Goal: Book appointment/travel/reservation

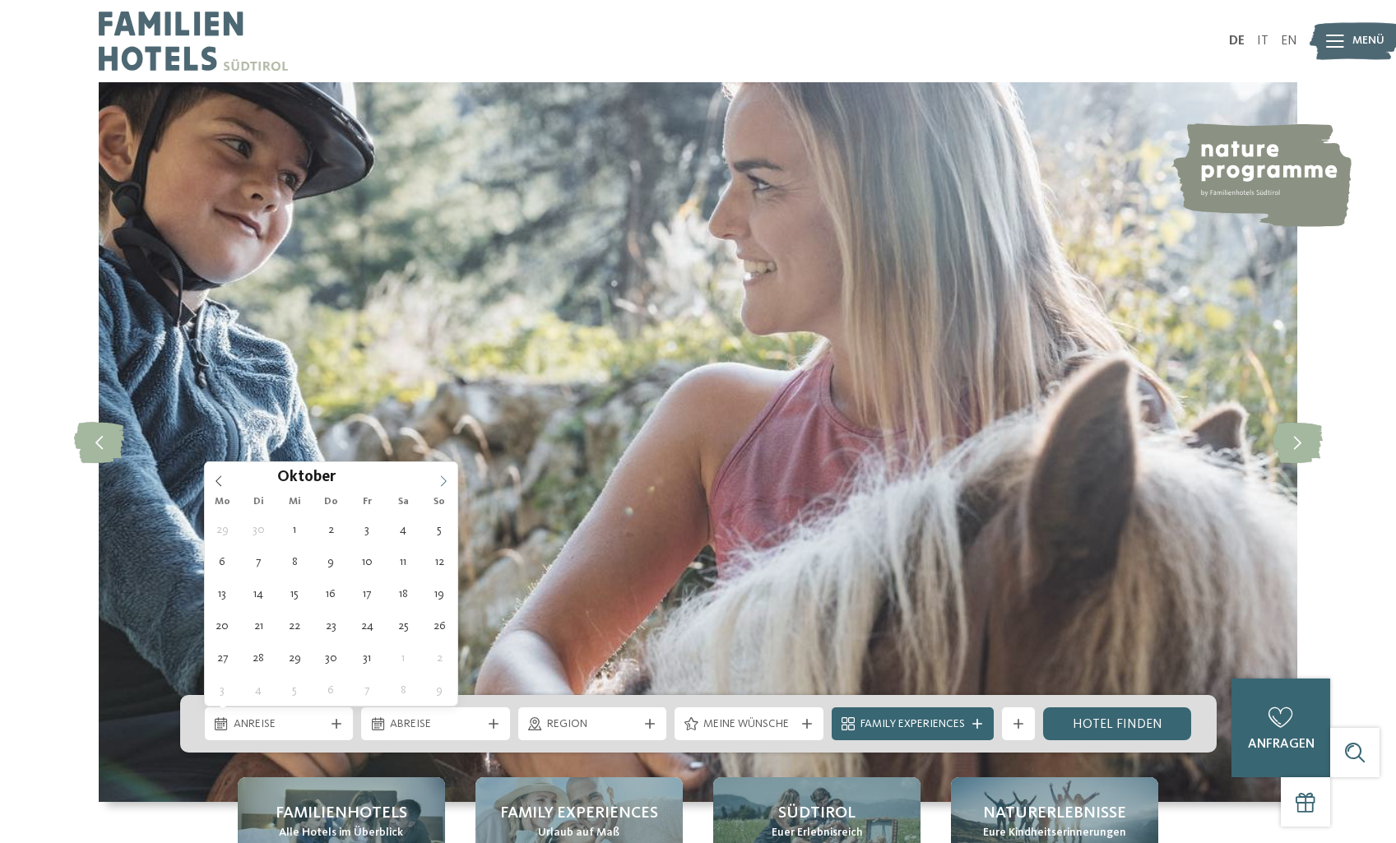
click at [447, 484] on icon at bounding box center [444, 481] width 12 height 12
type input "****"
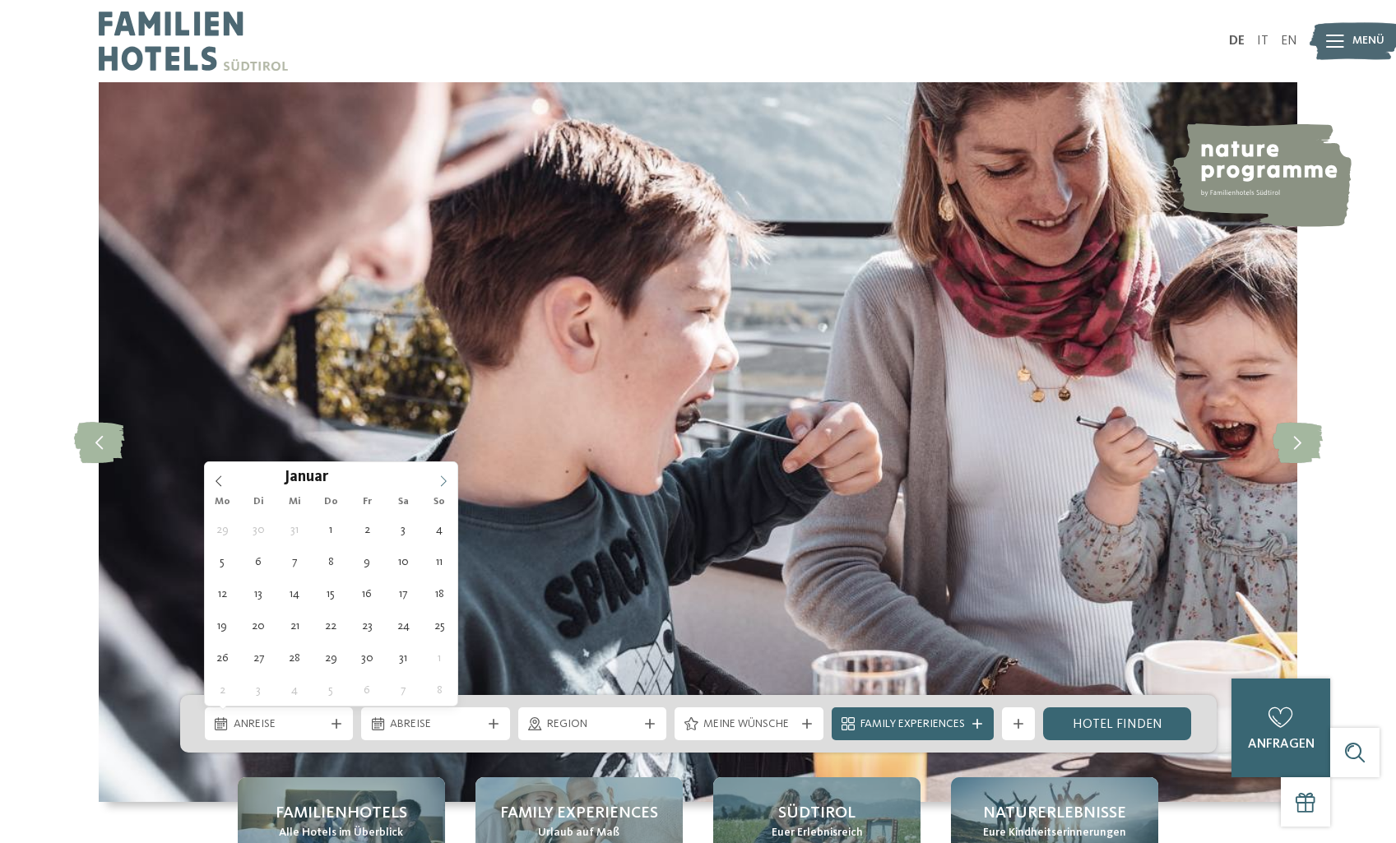
click at [447, 484] on icon at bounding box center [444, 481] width 12 height 12
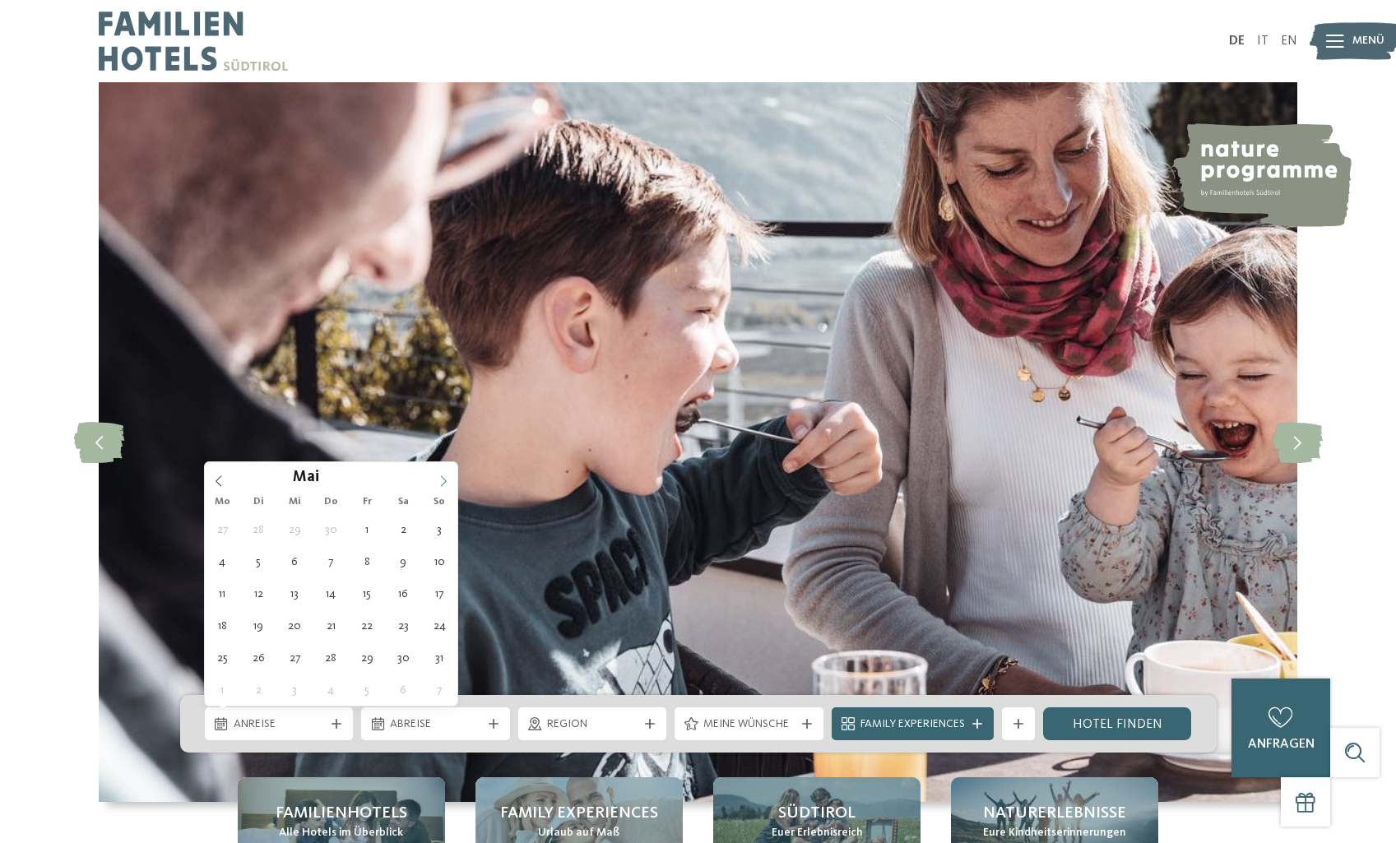
click at [447, 484] on icon at bounding box center [444, 481] width 12 height 12
click at [445, 484] on icon at bounding box center [444, 481] width 12 height 12
click at [443, 484] on icon at bounding box center [444, 480] width 6 height 11
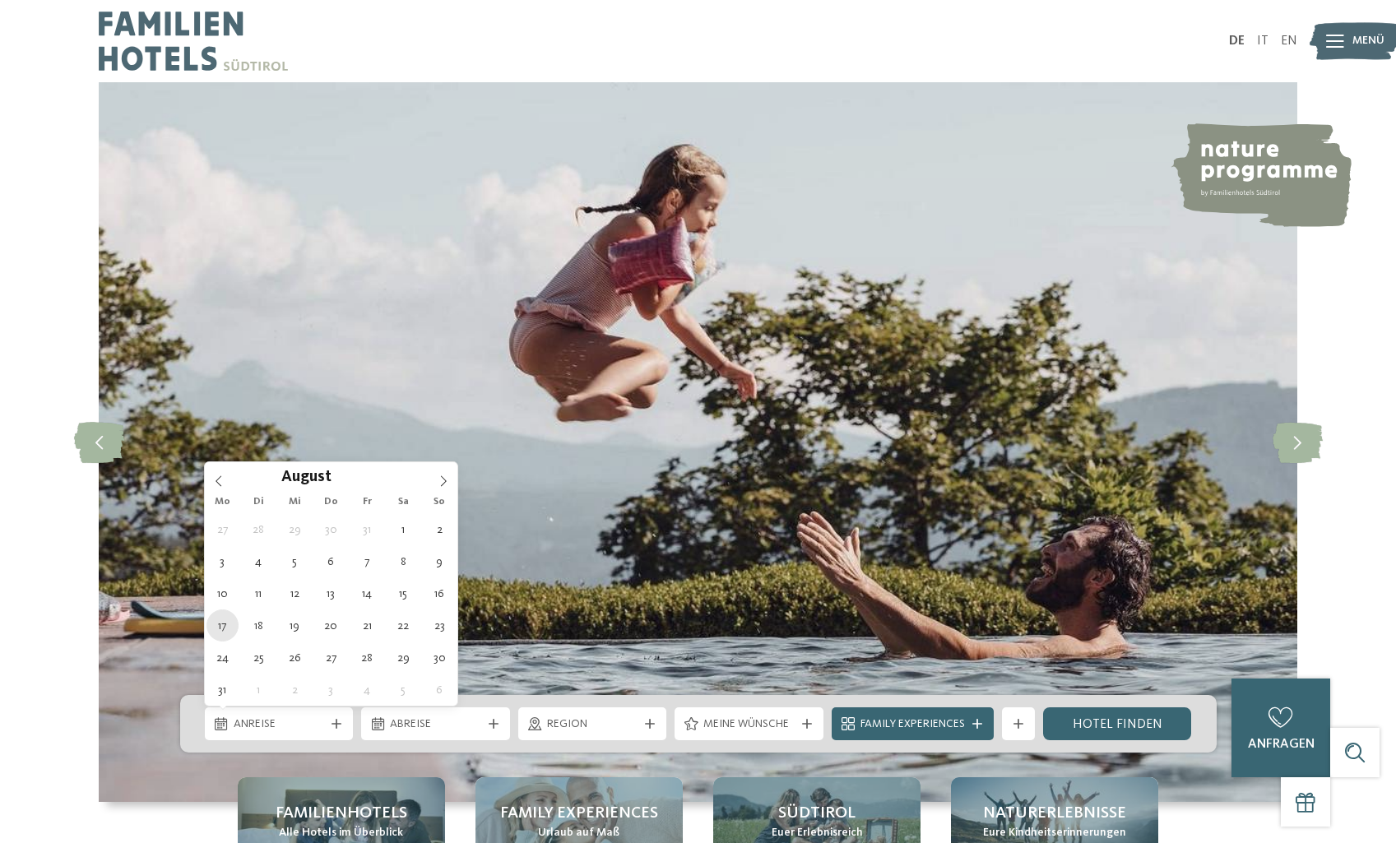
type div "17.08.2026"
type input "****"
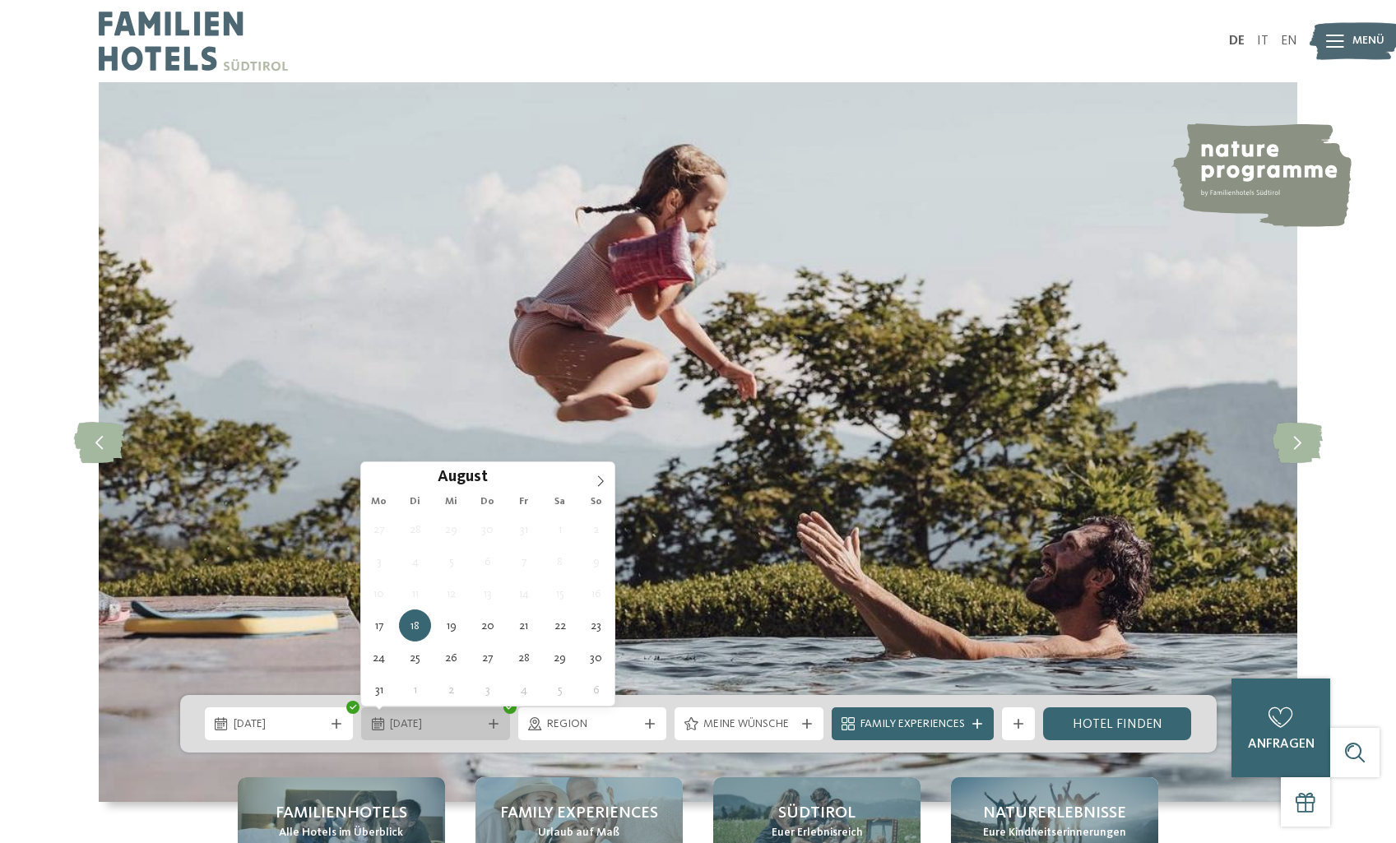
click at [465, 725] on span "18.08.2026" at bounding box center [435, 724] width 91 height 16
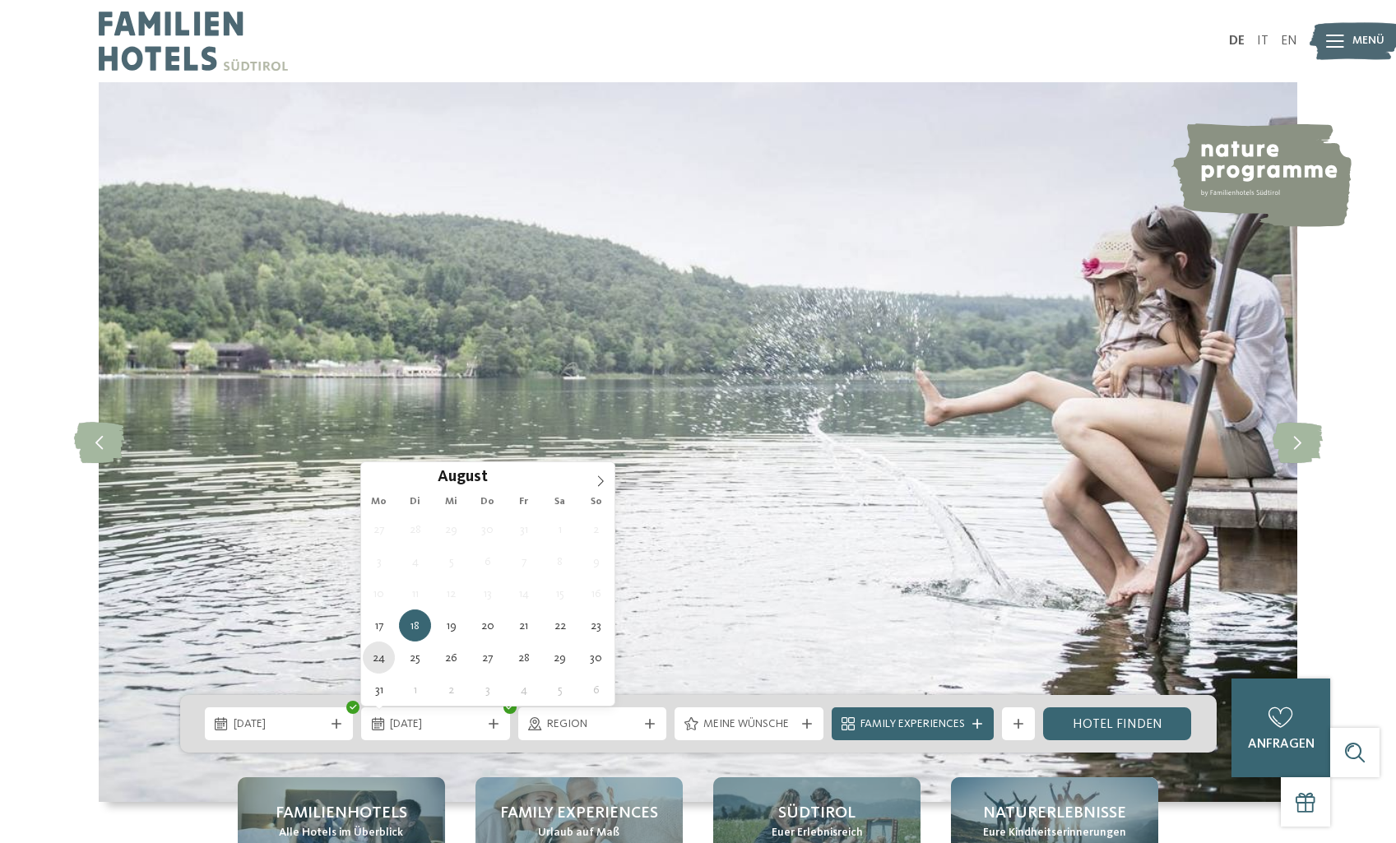
type div "24.08.2026"
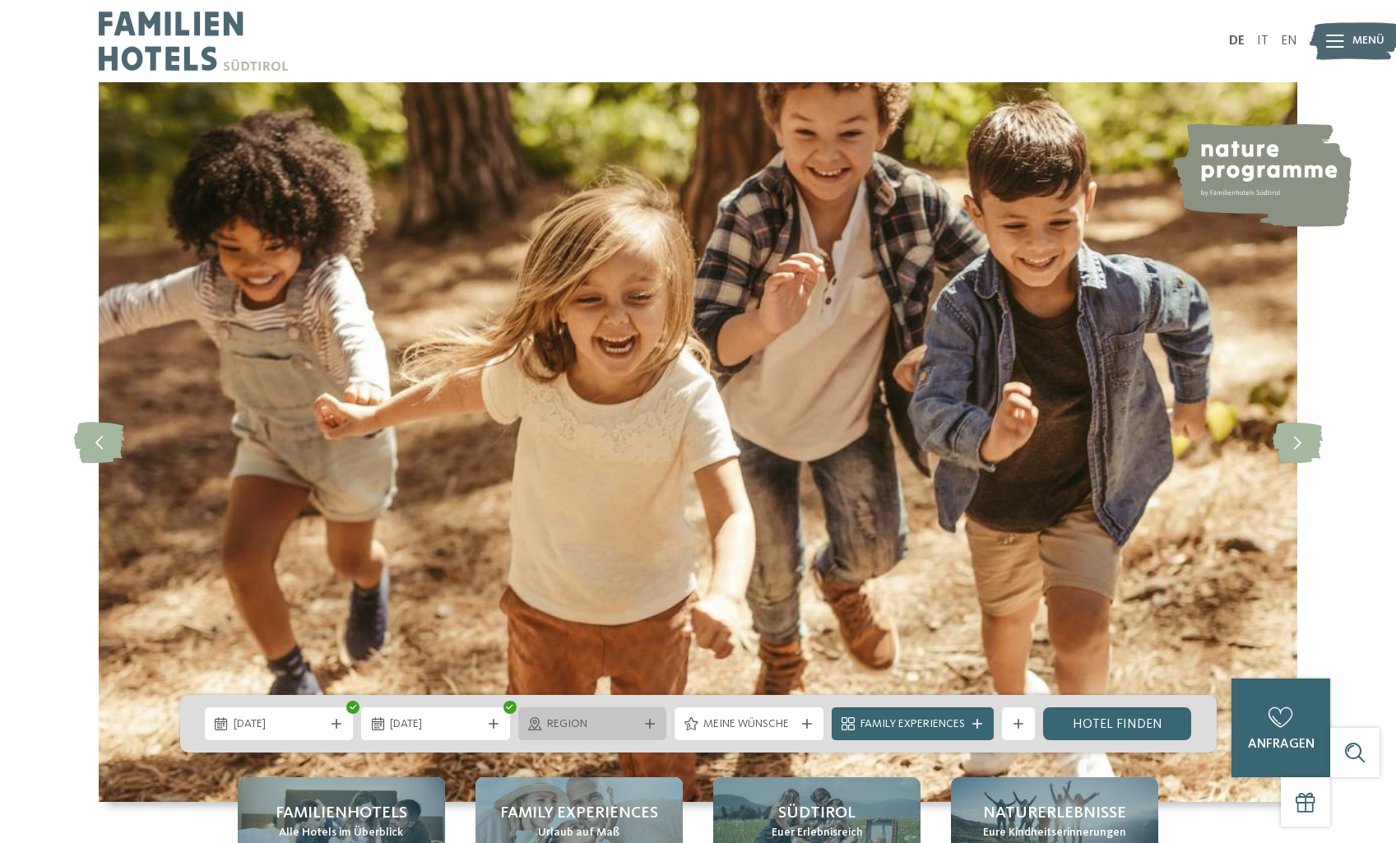
click at [603, 711] on div "Region" at bounding box center [592, 723] width 149 height 33
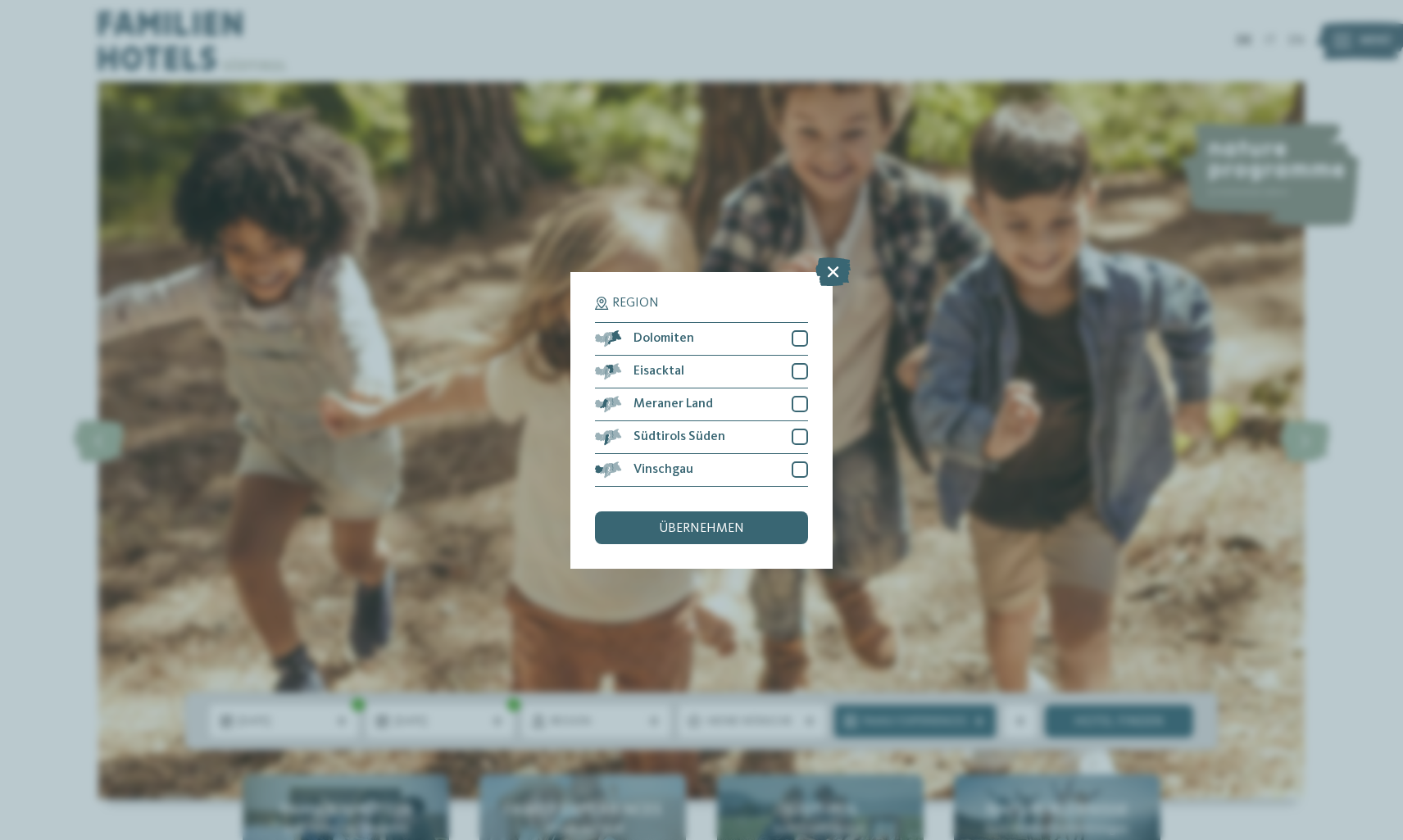
click at [821, 287] on div "Region Dolomiten Eisacktal" at bounding box center [701, 420] width 262 height 297
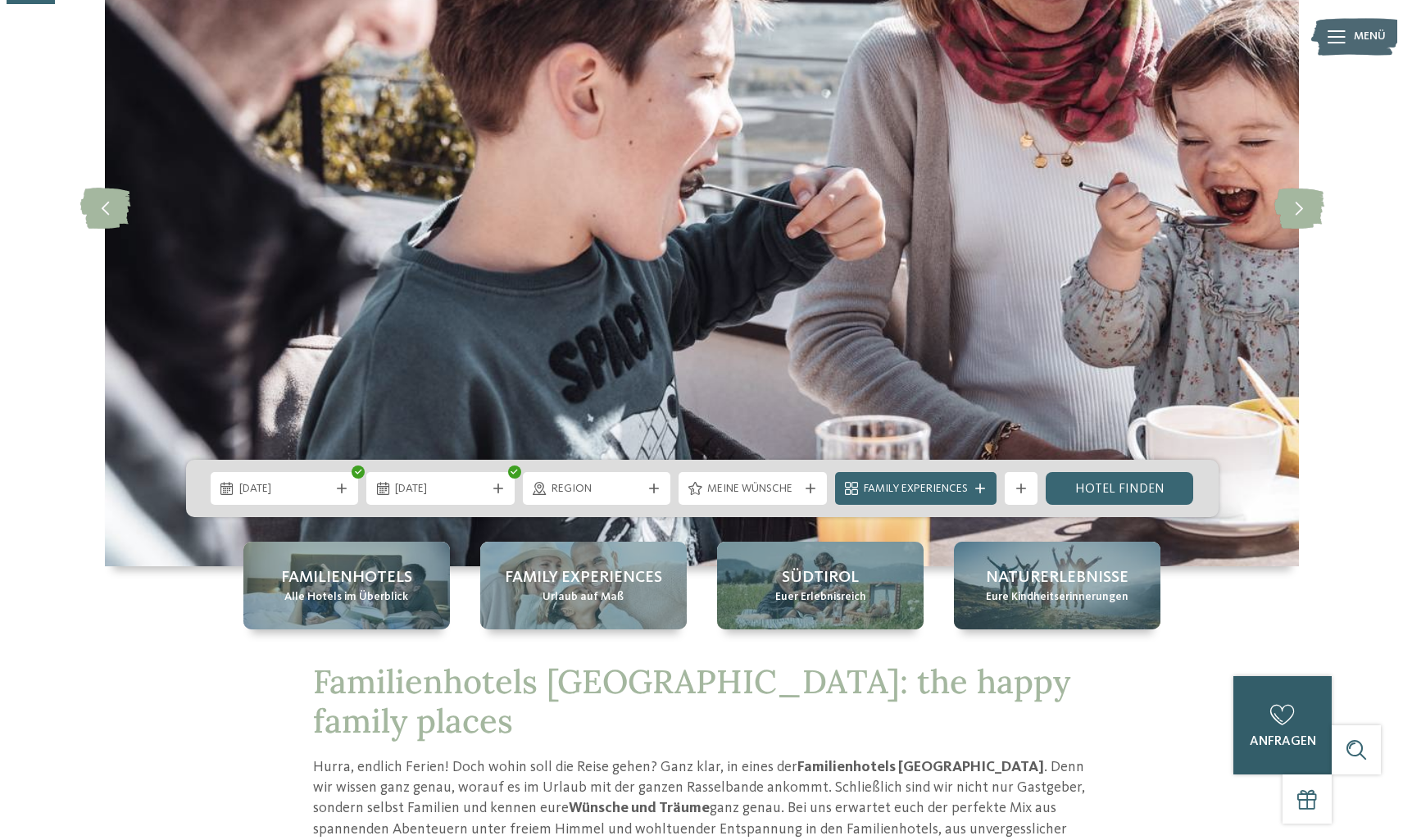
scroll to position [246, 0]
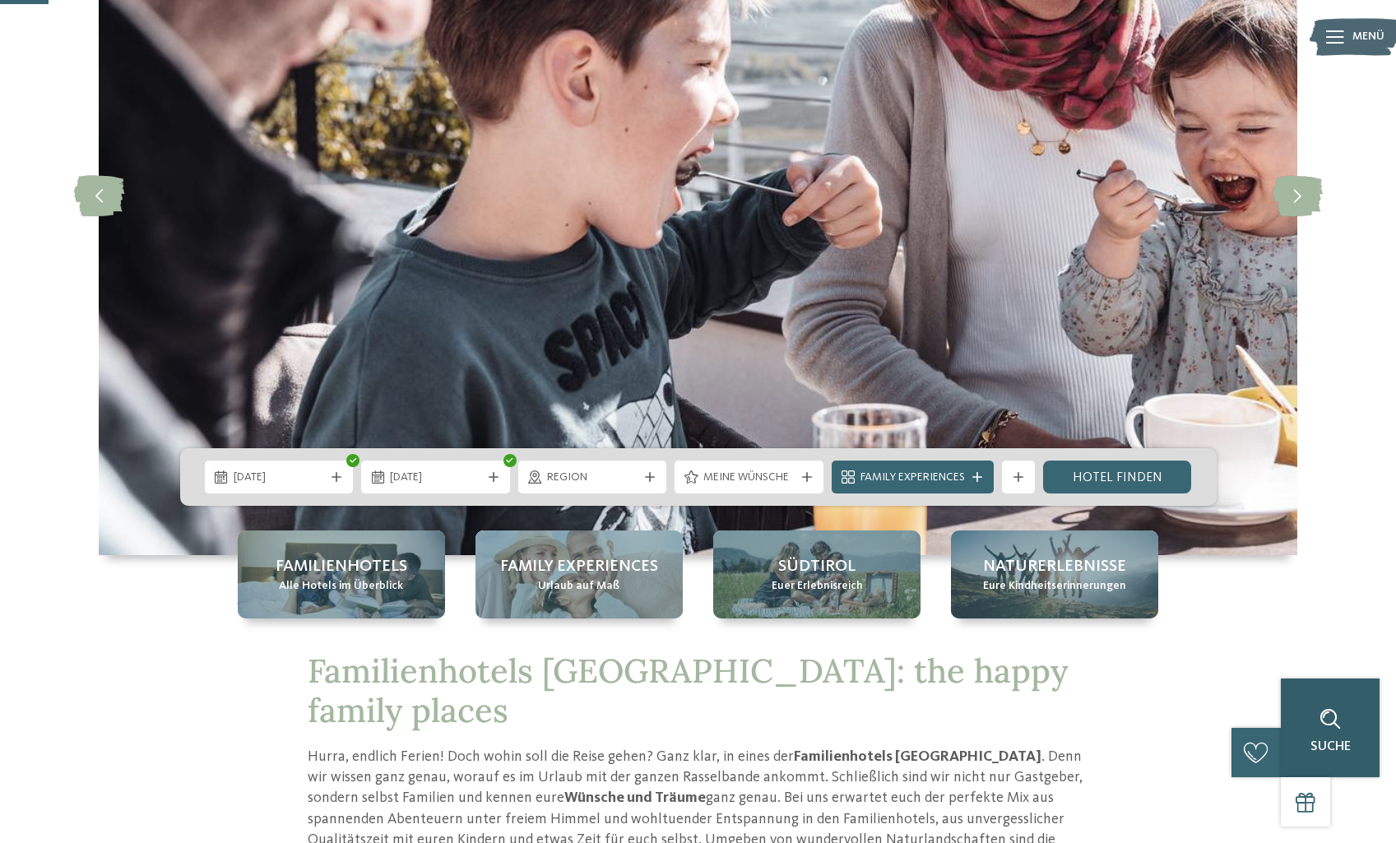
click at [1353, 742] on div "Suche" at bounding box center [1329, 727] width 99 height 99
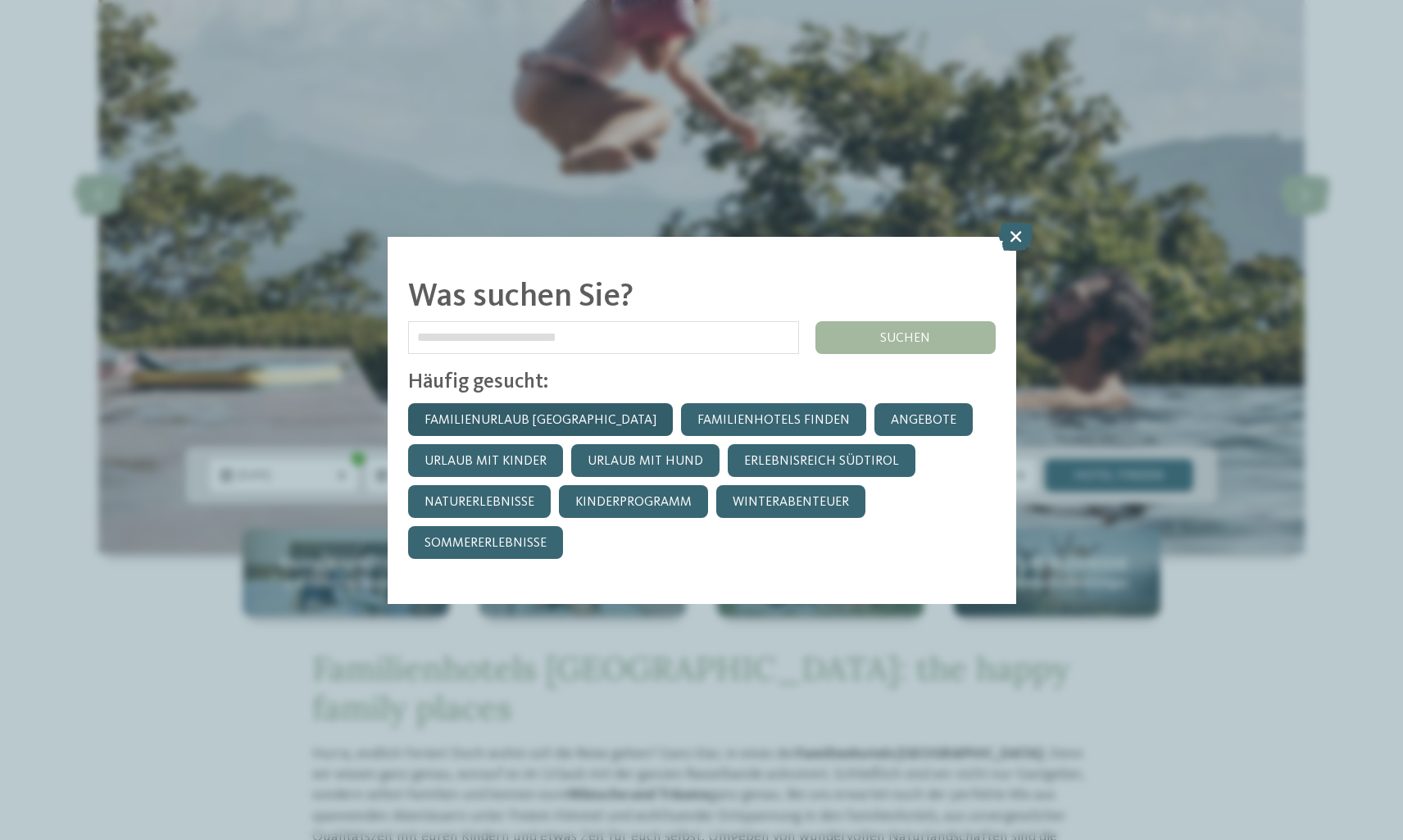
click at [565, 421] on link "Familienurlaub [GEOGRAPHIC_DATA]" at bounding box center [541, 420] width 265 height 33
click at [502, 421] on link "Familienurlaub [GEOGRAPHIC_DATA]" at bounding box center [541, 420] width 265 height 33
click at [498, 456] on link "Urlaub mit Kinder" at bounding box center [485, 460] width 154 height 33
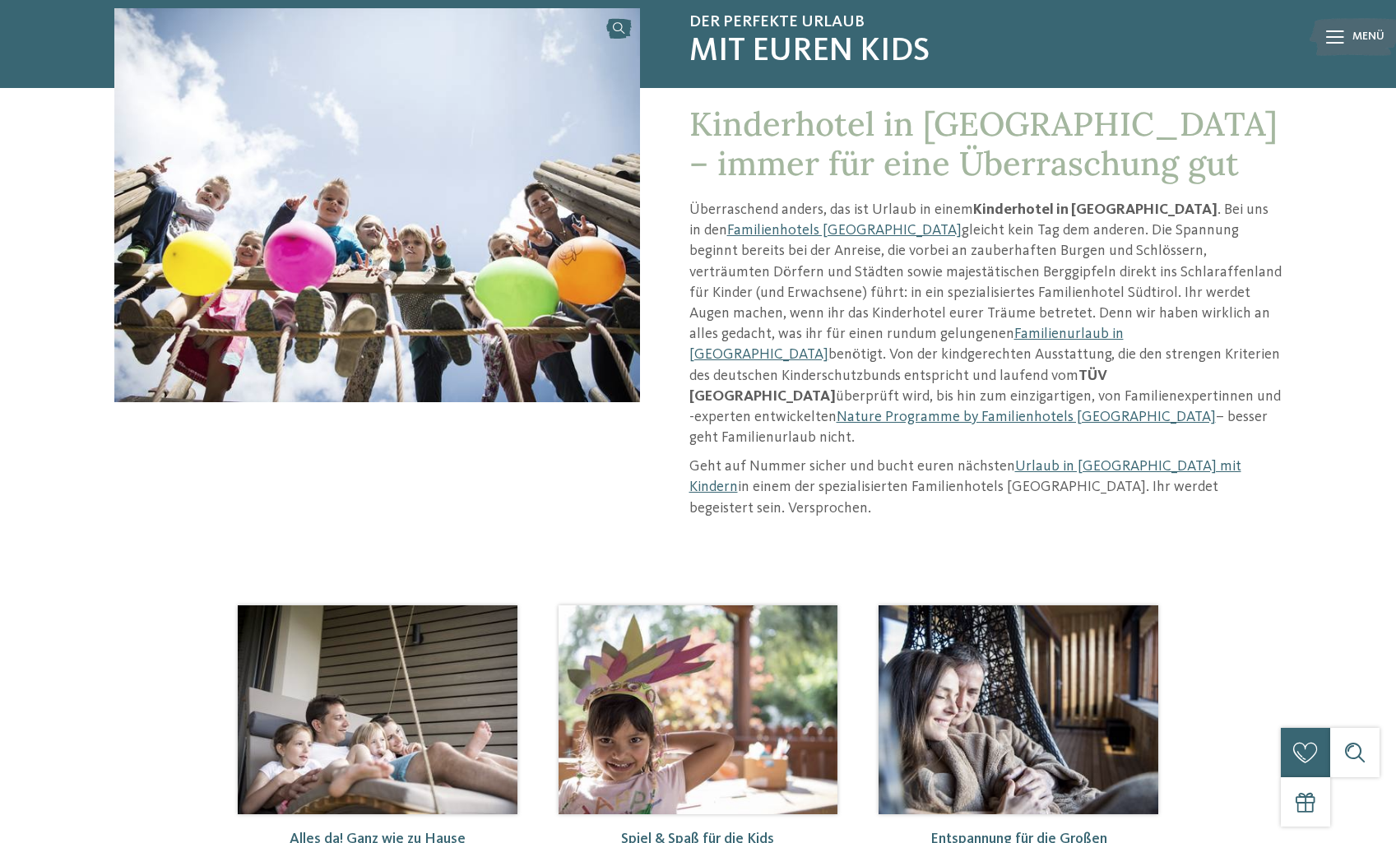
scroll to position [164, 0]
